Goal: Contribute content

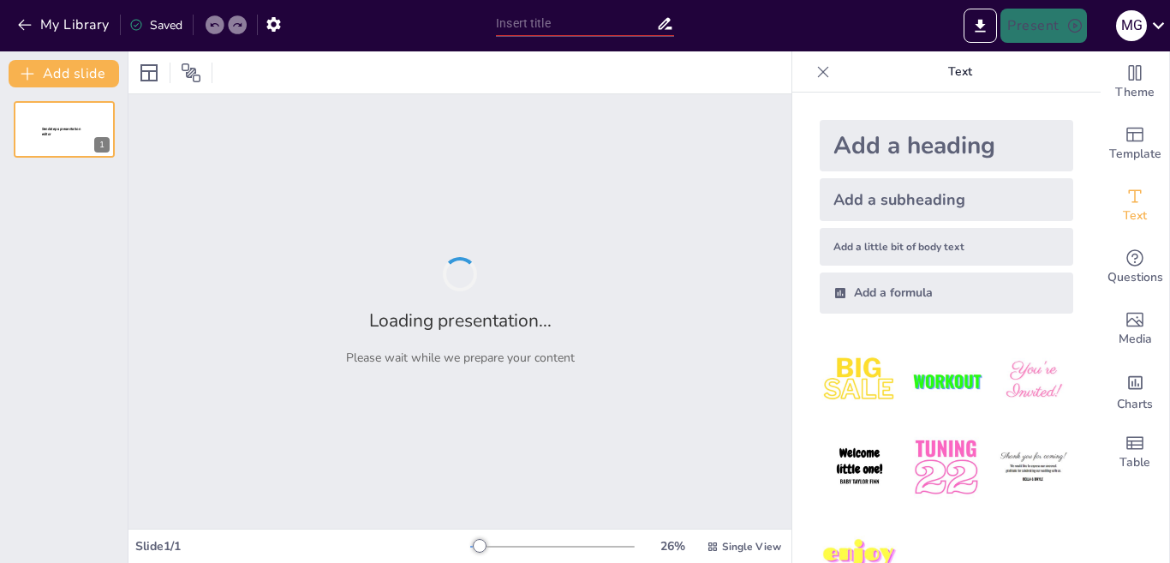
type input "New Sendsteps"
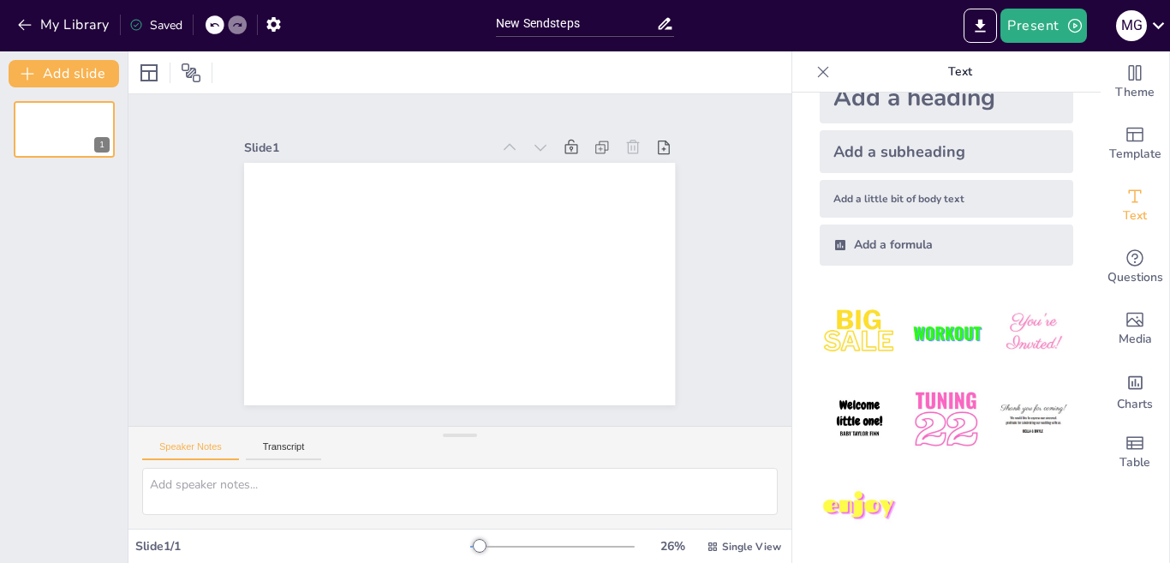
scroll to position [52, 0]
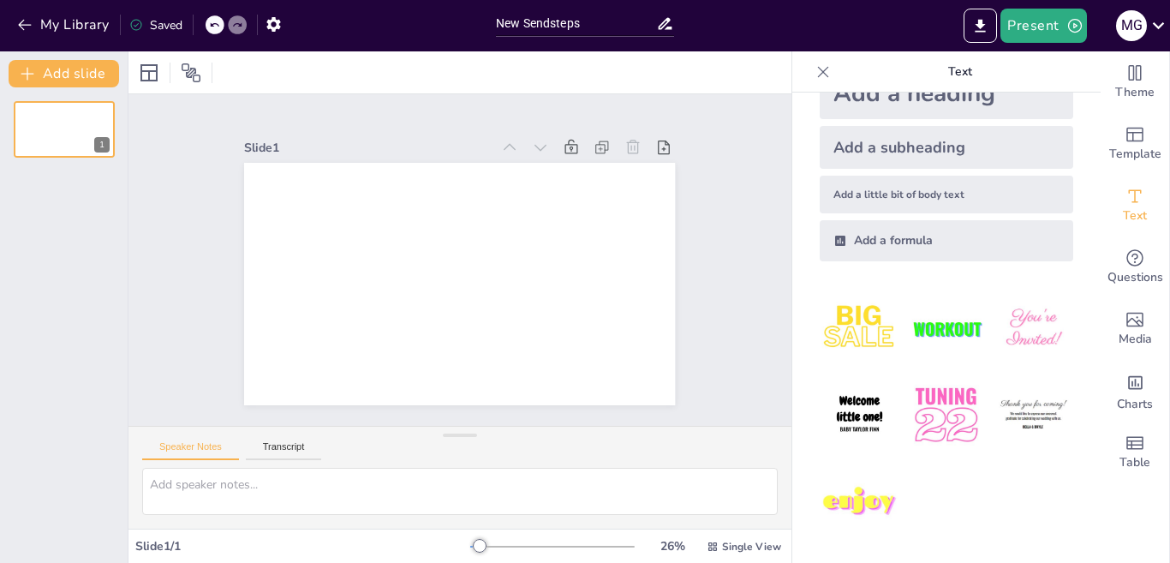
drag, startPoint x: 1169, startPoint y: 157, endPoint x: 1169, endPoint y: 235, distance: 78.8
click at [1169, 235] on div "Theme Template Text Questions Media Charts Table" at bounding box center [1134, 306] width 69 height 511
drag, startPoint x: 1169, startPoint y: 433, endPoint x: 1169, endPoint y: 497, distance: 63.4
click at [1169, 497] on div "Theme Template Text Questions Media Charts Table" at bounding box center [1134, 306] width 69 height 511
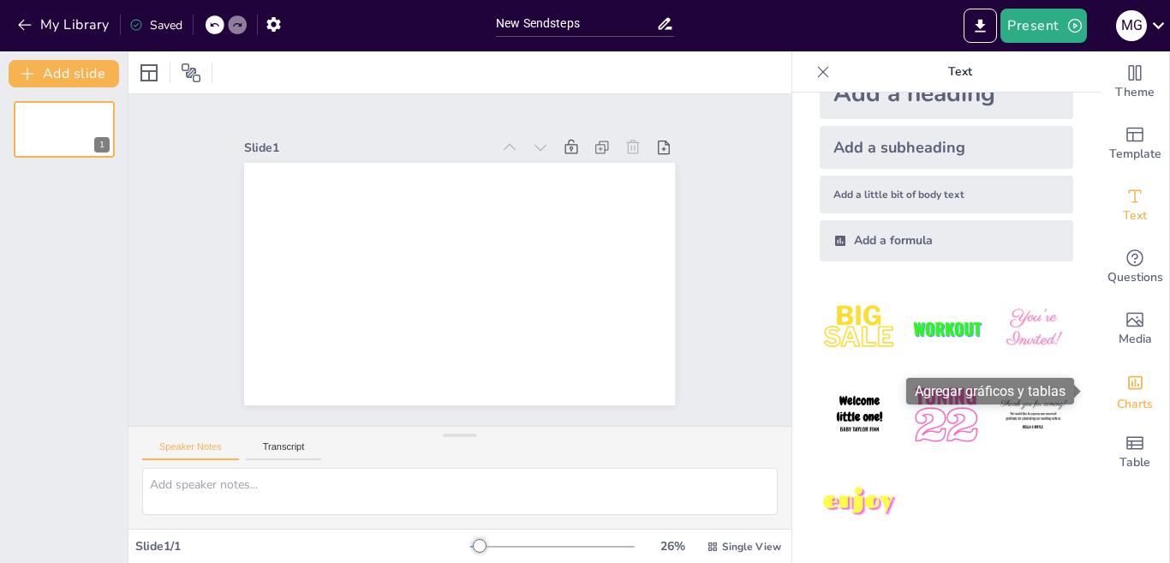
click at [1123, 402] on span "Charts" at bounding box center [1135, 404] width 36 height 19
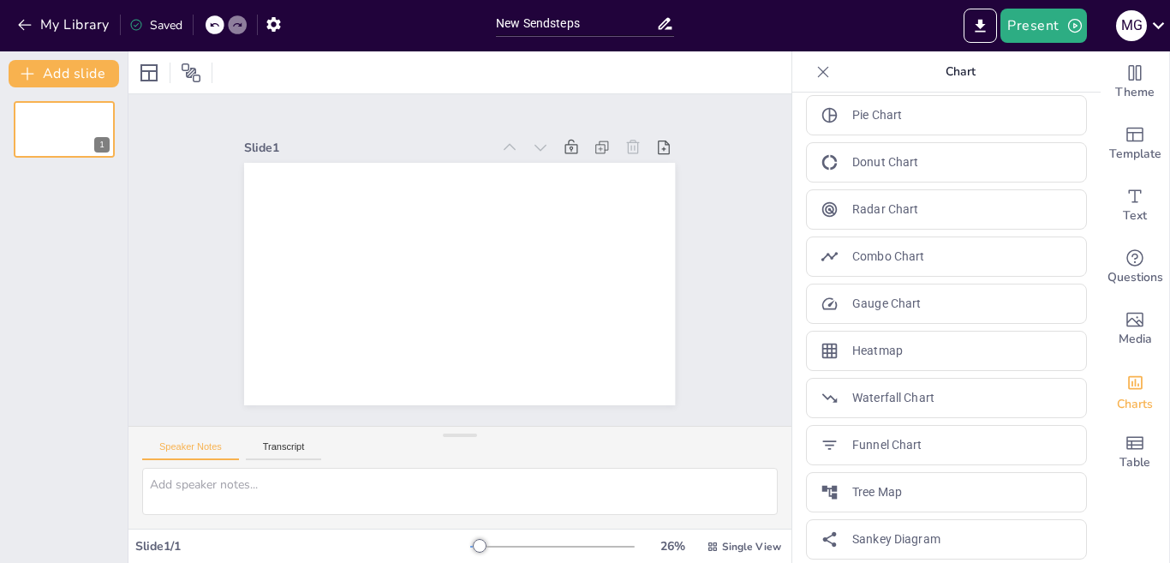
scroll to position [304, 0]
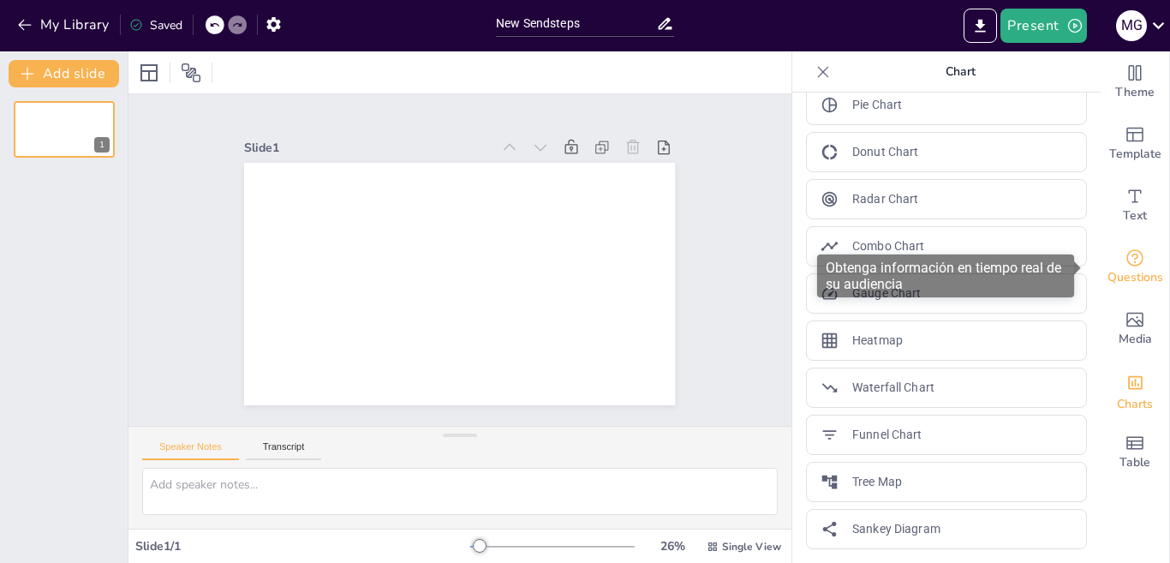
click at [1146, 266] on div "Questions" at bounding box center [1134, 267] width 69 height 62
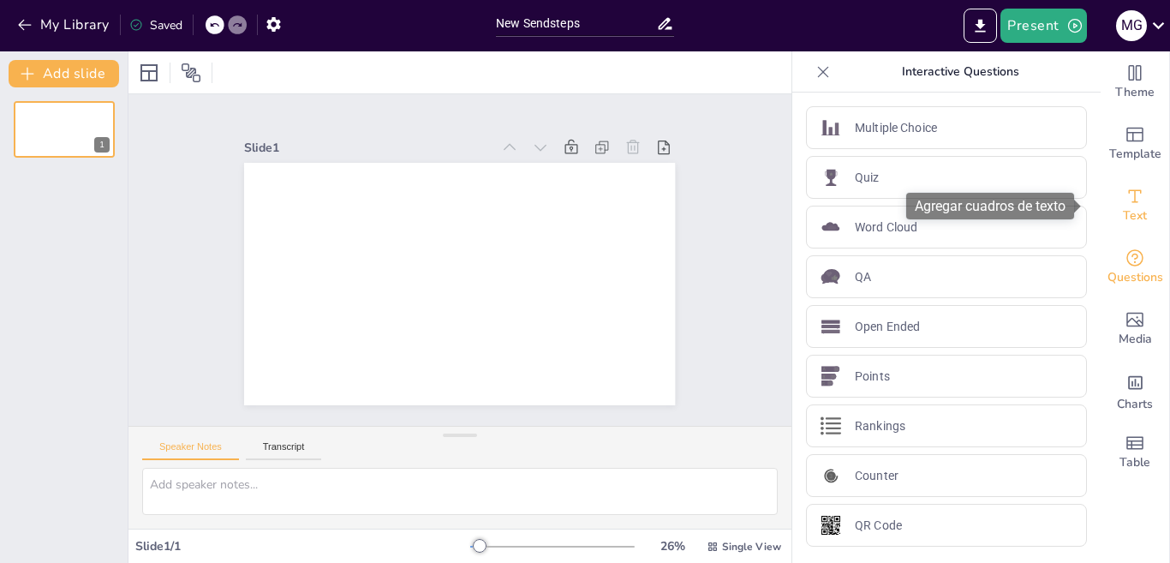
click at [1129, 221] on span "Text" at bounding box center [1135, 215] width 24 height 19
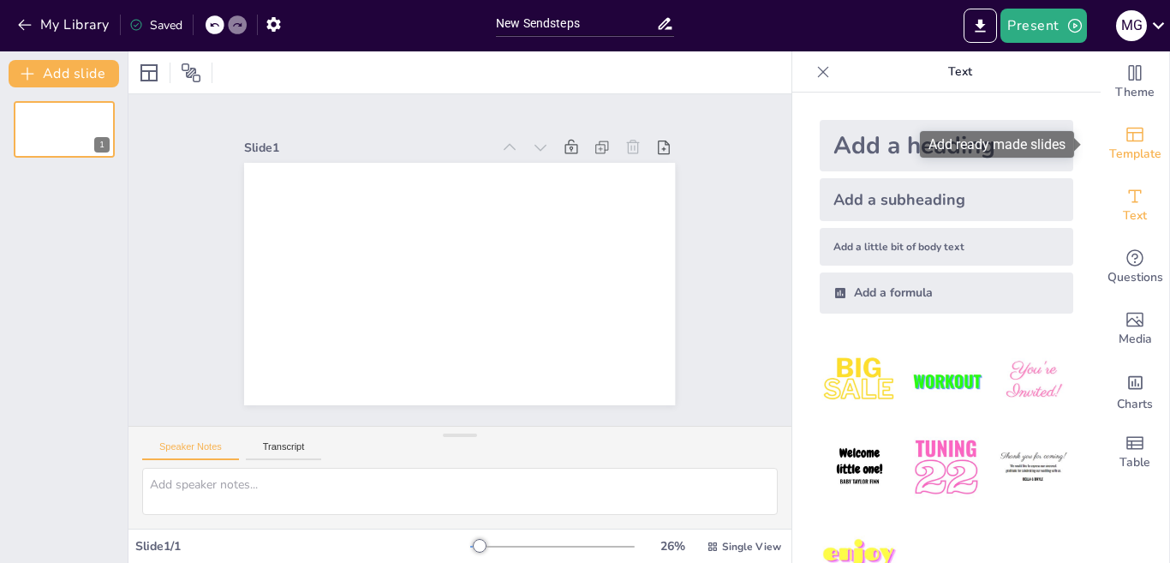
click at [1124, 142] on icon "Add ready made slides" at bounding box center [1134, 134] width 21 height 21
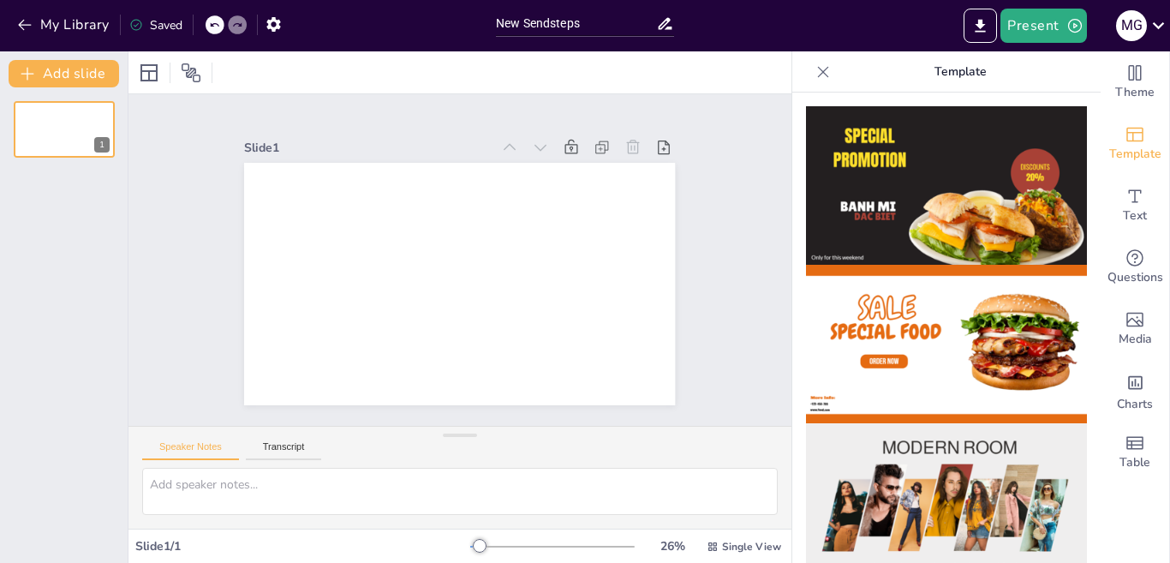
click at [814, 72] on icon at bounding box center [822, 71] width 17 height 17
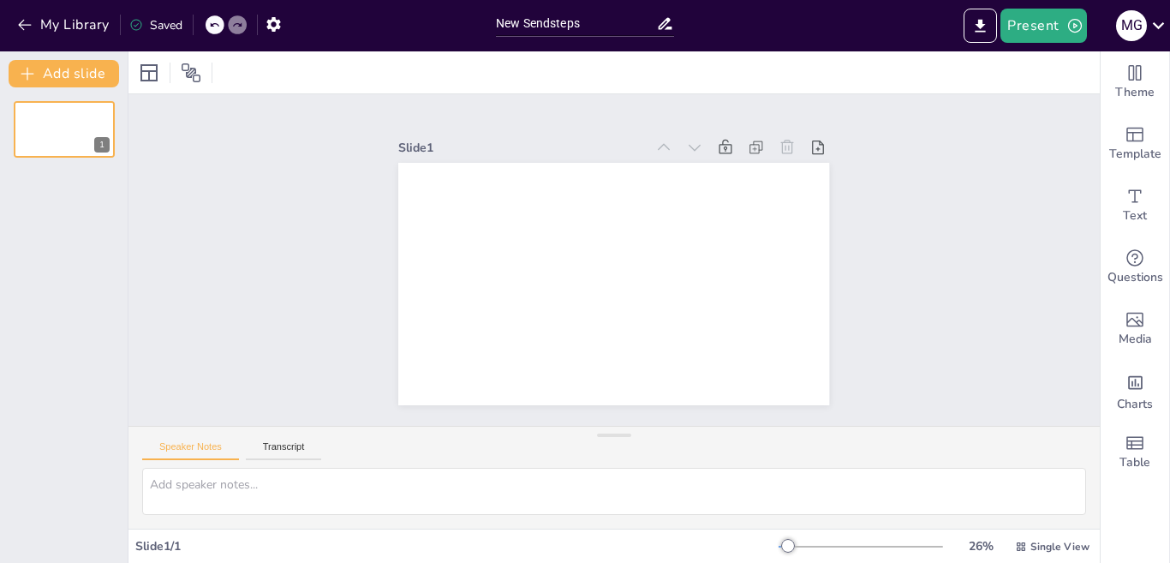
click at [1153, 536] on div "Theme Template Text Questions Media Charts Table" at bounding box center [1134, 306] width 69 height 511
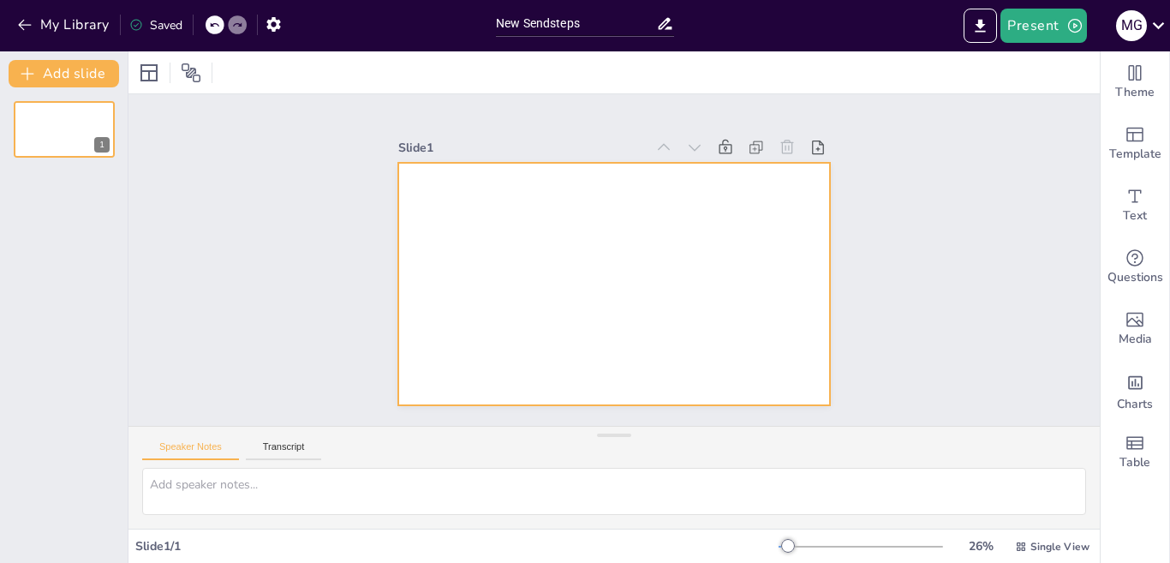
click at [463, 220] on div at bounding box center [613, 284] width 431 height 242
click at [456, 229] on div at bounding box center [613, 284] width 431 height 242
click at [464, 225] on div at bounding box center [613, 284] width 431 height 242
click at [1129, 201] on icon "Add text boxes" at bounding box center [1135, 195] width 13 height 13
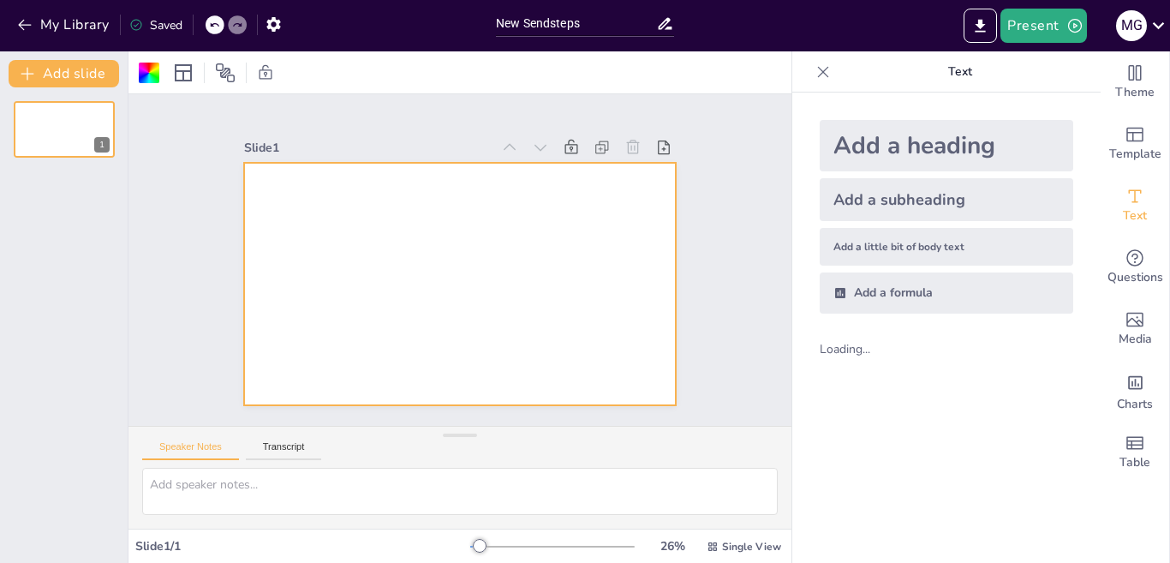
click at [888, 143] on div "Add a heading" at bounding box center [945, 145] width 253 height 51
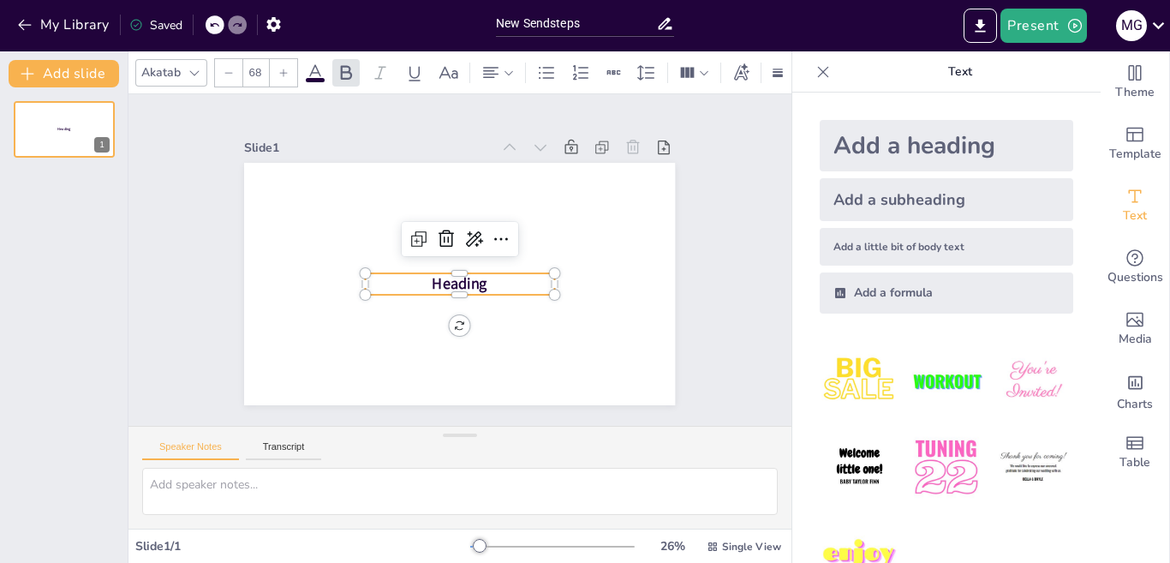
click at [487, 275] on p "Heading" at bounding box center [460, 283] width 188 height 21
click at [487, 274] on p "Heading" at bounding box center [460, 283] width 188 height 21
click at [814, 69] on icon at bounding box center [822, 71] width 17 height 17
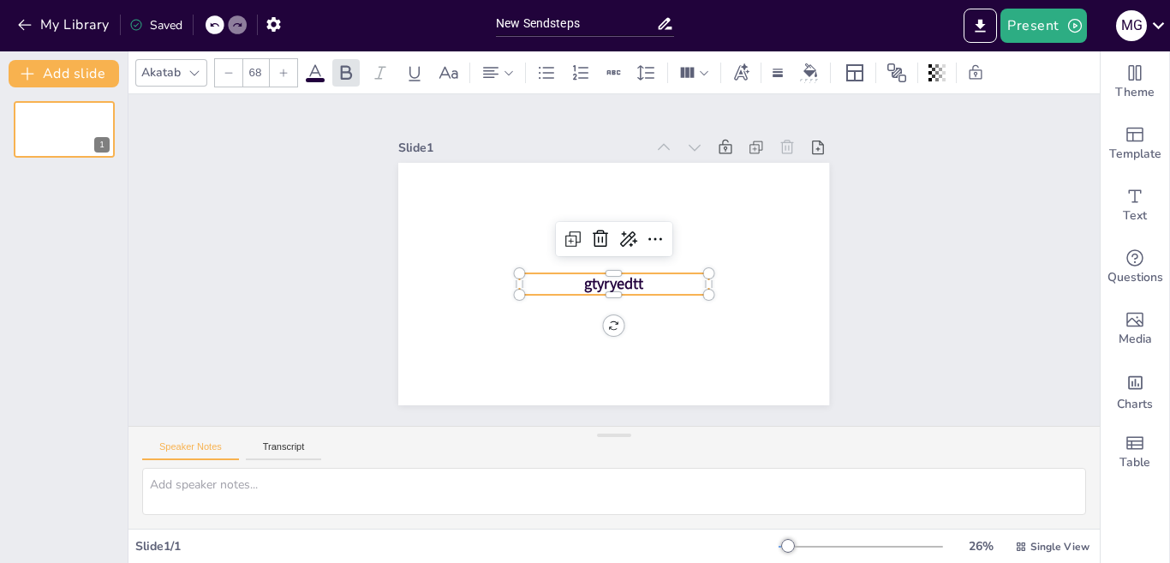
click at [753, 80] on div at bounding box center [741, 72] width 26 height 27
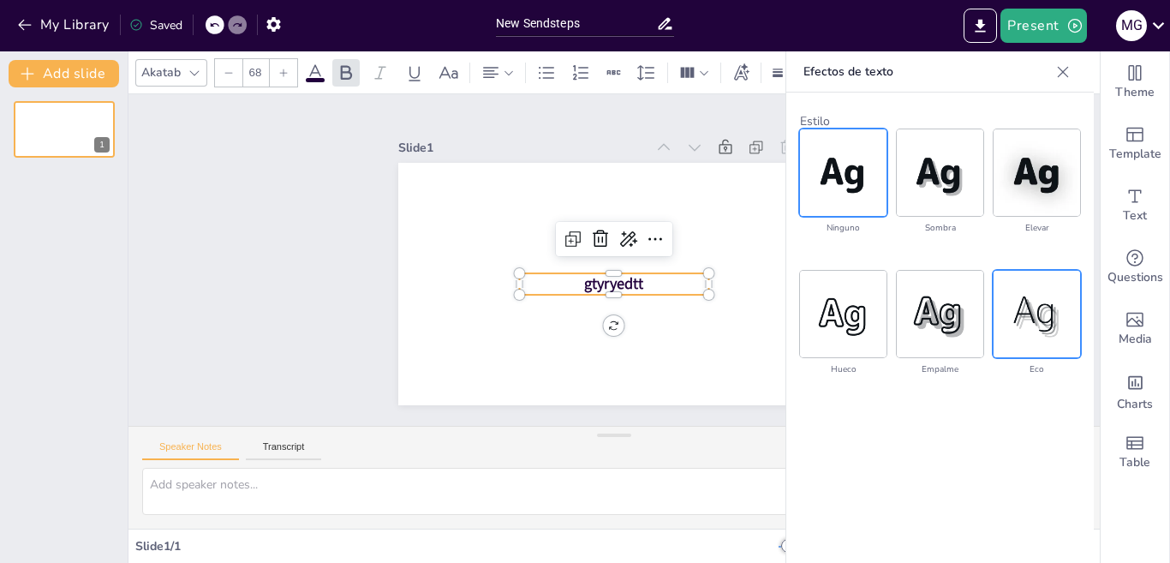
click at [1040, 332] on img at bounding box center [1036, 314] width 86 height 86
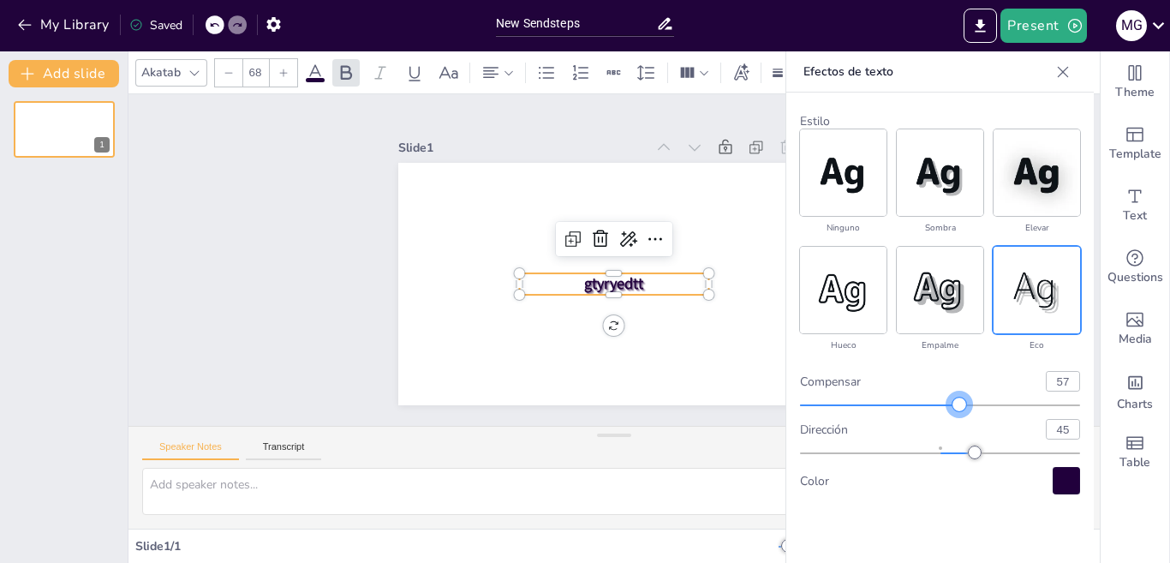
type input "56"
drag, startPoint x: 935, startPoint y: 411, endPoint x: 957, endPoint y: 406, distance: 22.8
click at [957, 406] on div at bounding box center [940, 405] width 280 height 14
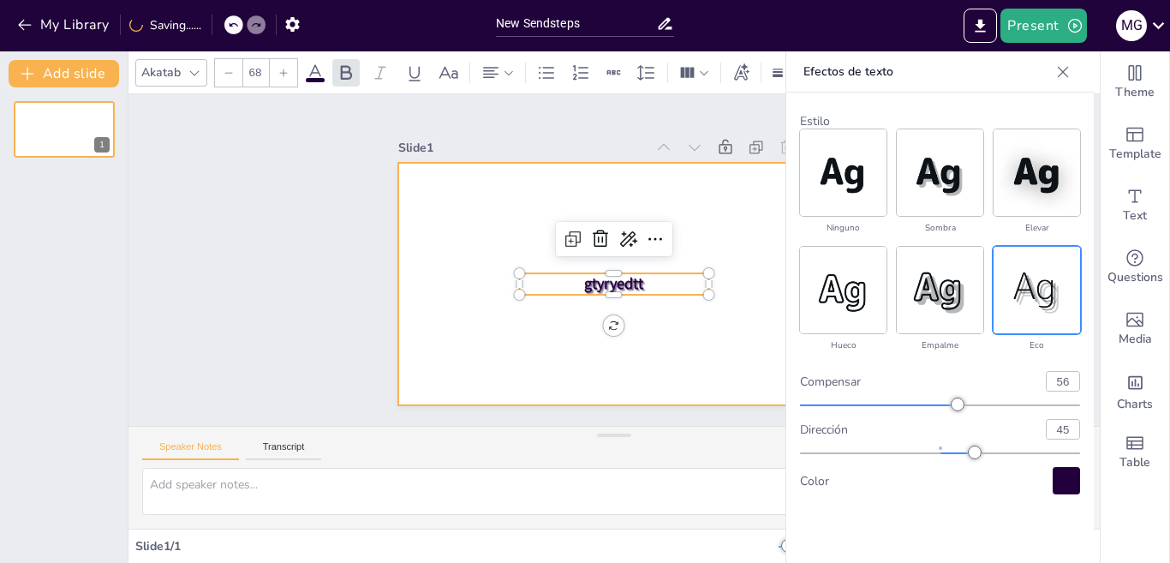
click at [784, 166] on div at bounding box center [611, 283] width 454 height 286
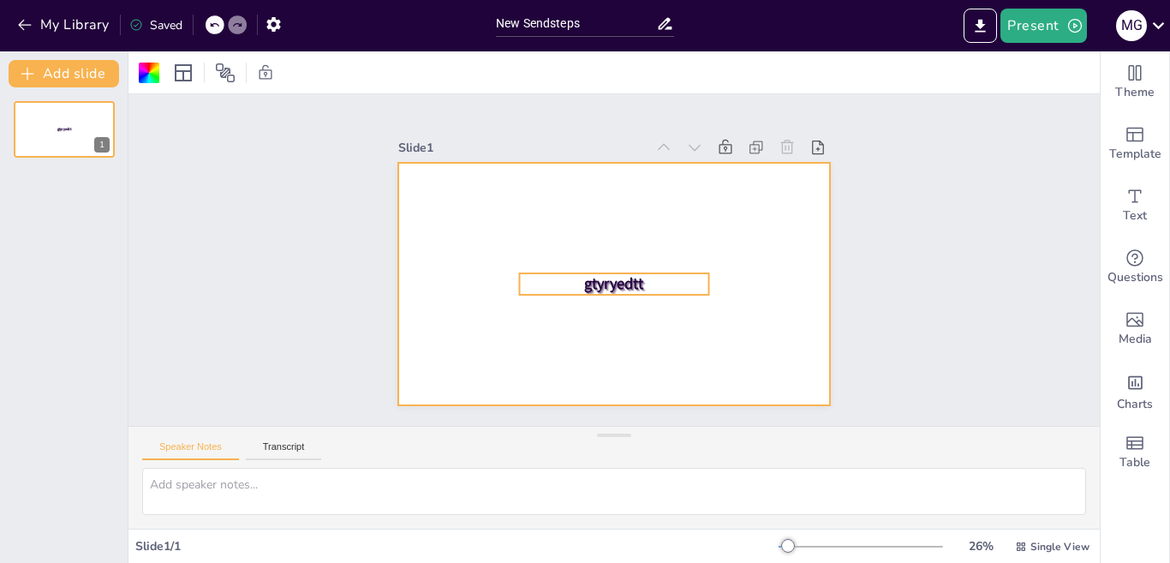
click at [607, 275] on span "gtyryedtt" at bounding box center [614, 283] width 60 height 21
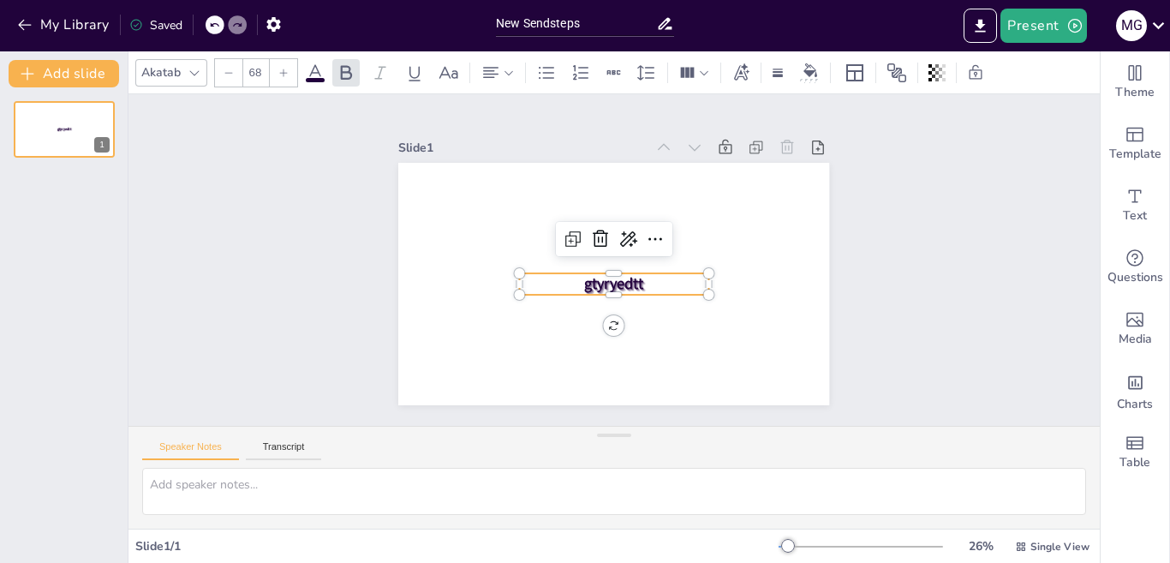
click at [607, 275] on span "gtyryedtt" at bounding box center [614, 283] width 60 height 21
click at [602, 77] on div at bounding box center [613, 72] width 25 height 27
click at [621, 71] on icon at bounding box center [614, 72] width 18 height 18
click at [652, 73] on icon at bounding box center [645, 72] width 17 height 15
